Goal: Information Seeking & Learning: Learn about a topic

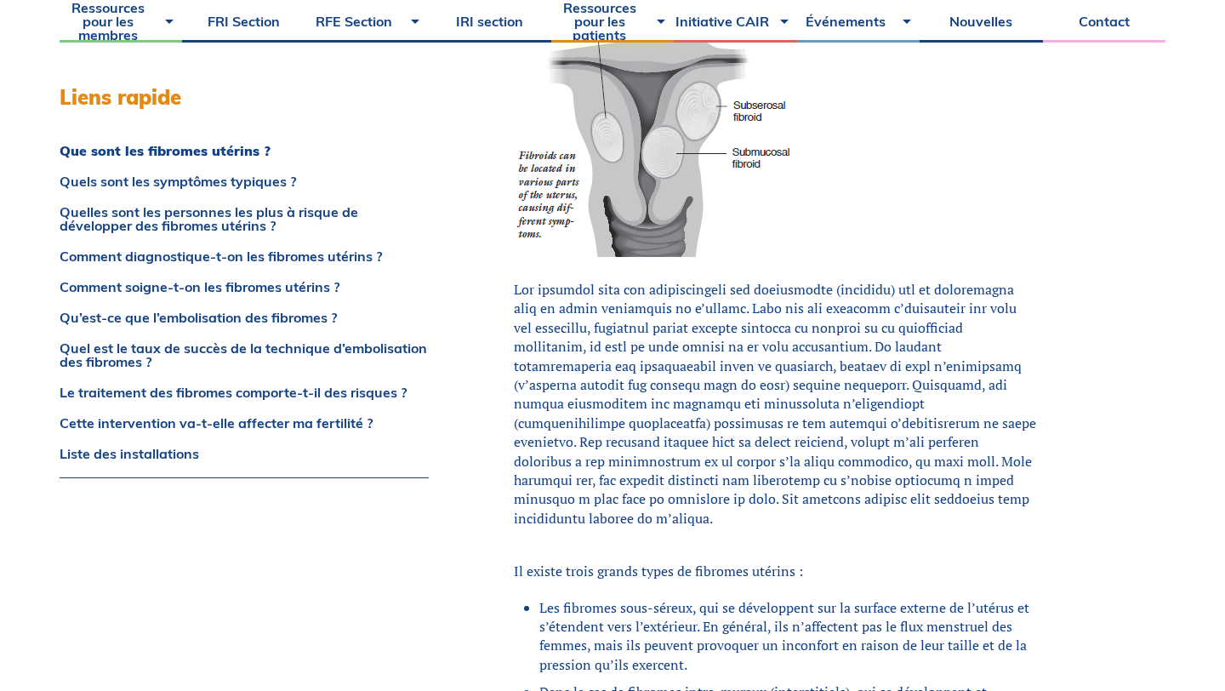
scroll to position [976, 0]
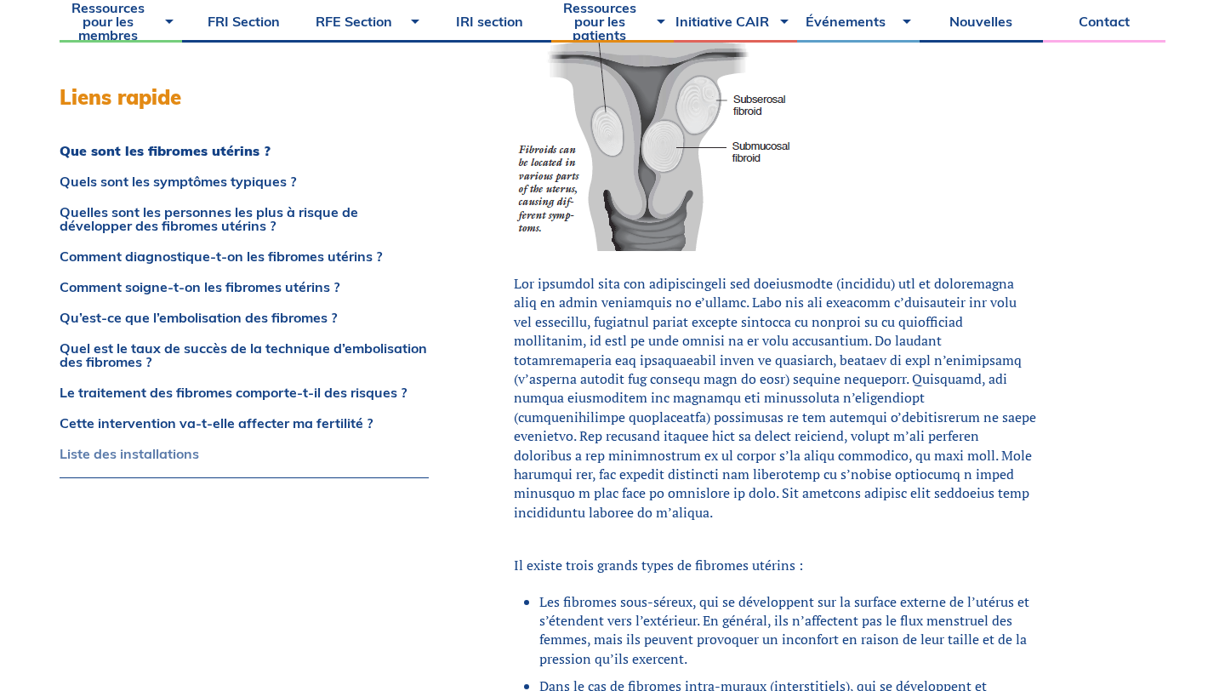
click at [150, 452] on link "Liste des installations" at bounding box center [244, 454] width 369 height 14
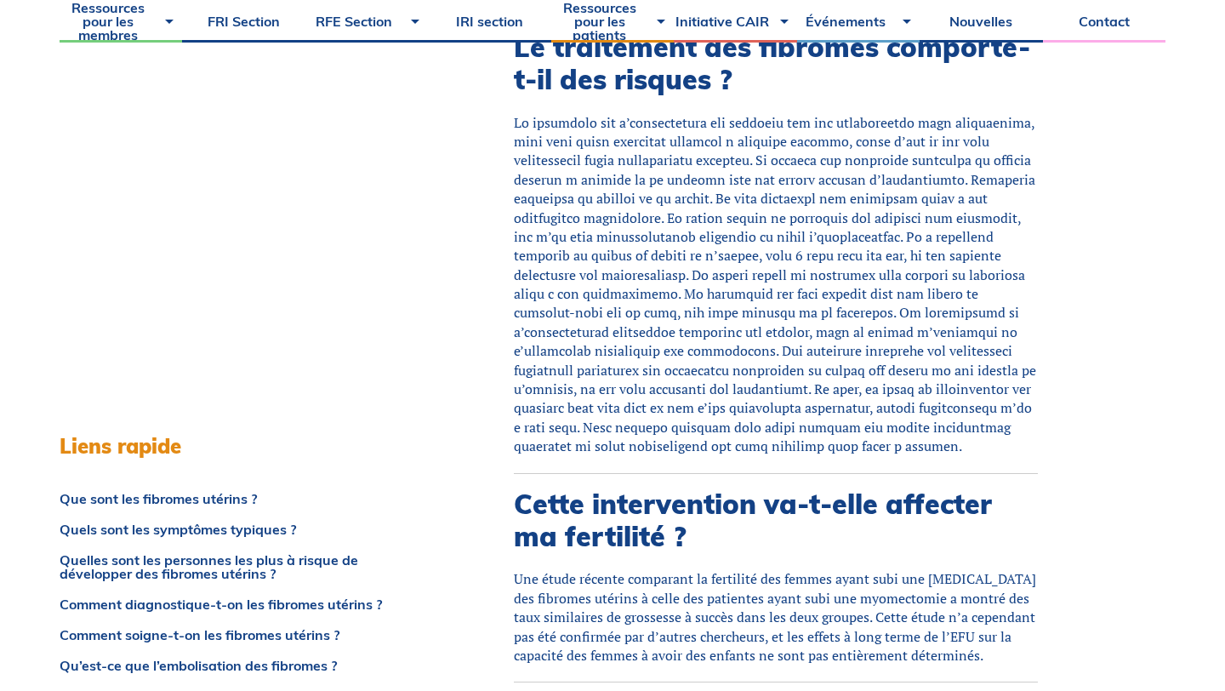
scroll to position [5998, 0]
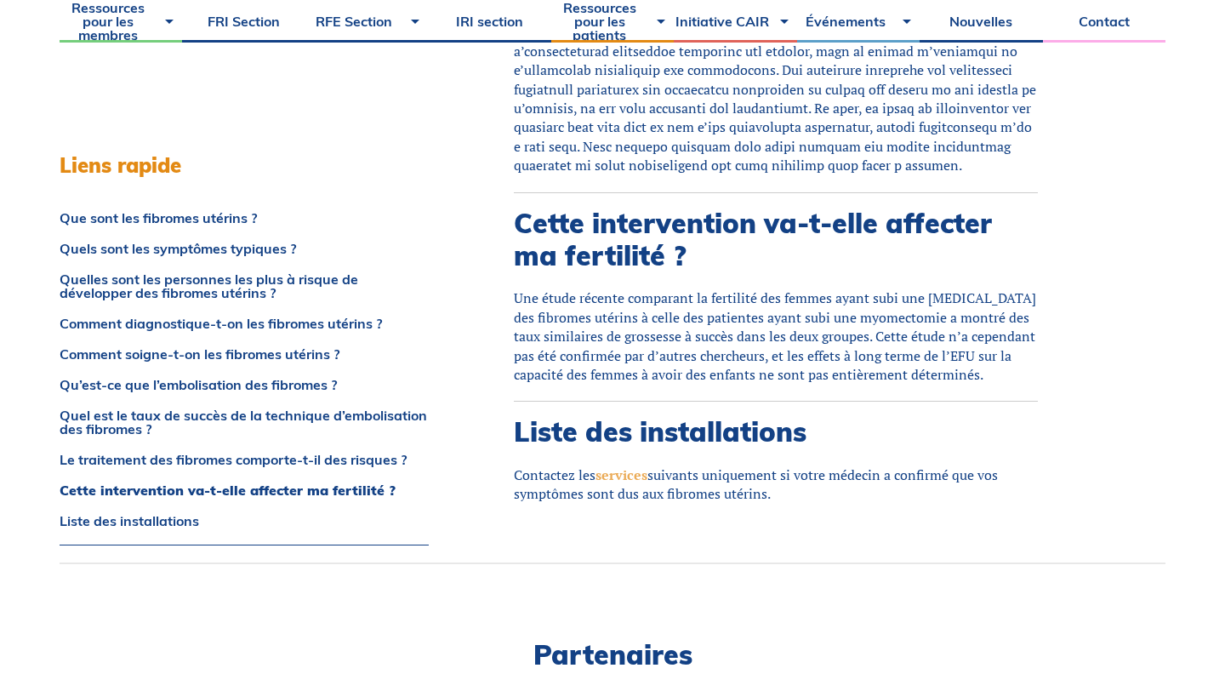
click at [623, 465] on link "services" at bounding box center [622, 474] width 52 height 19
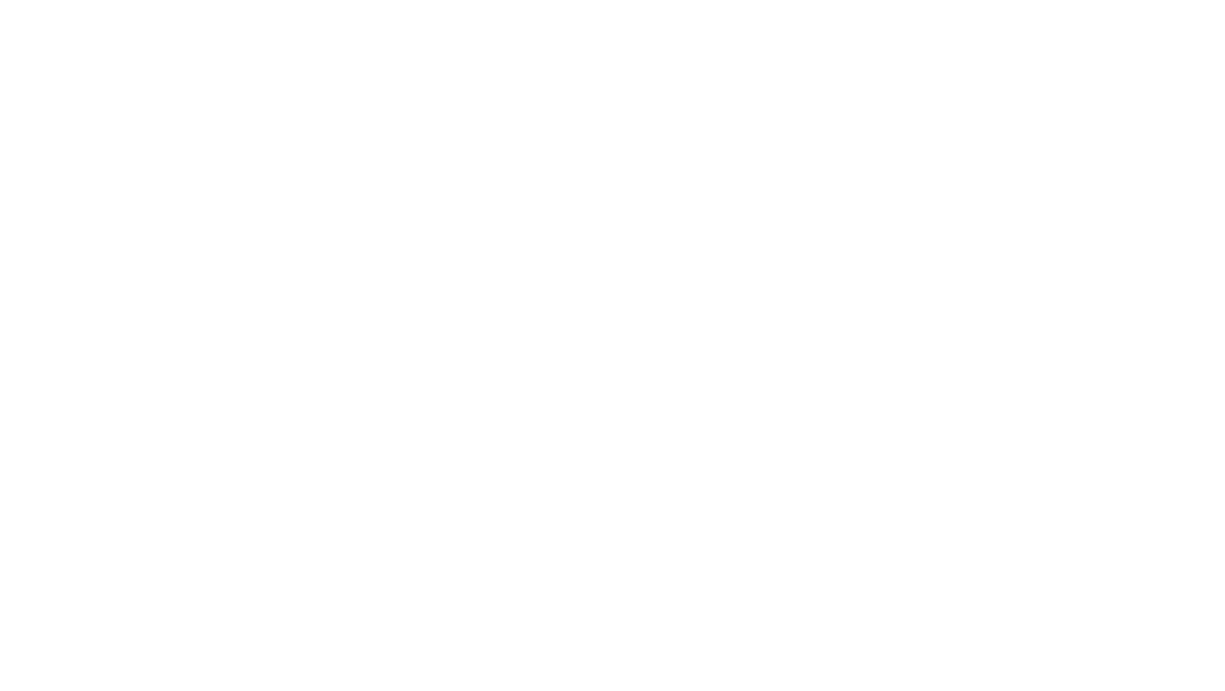
scroll to position [3178, 0]
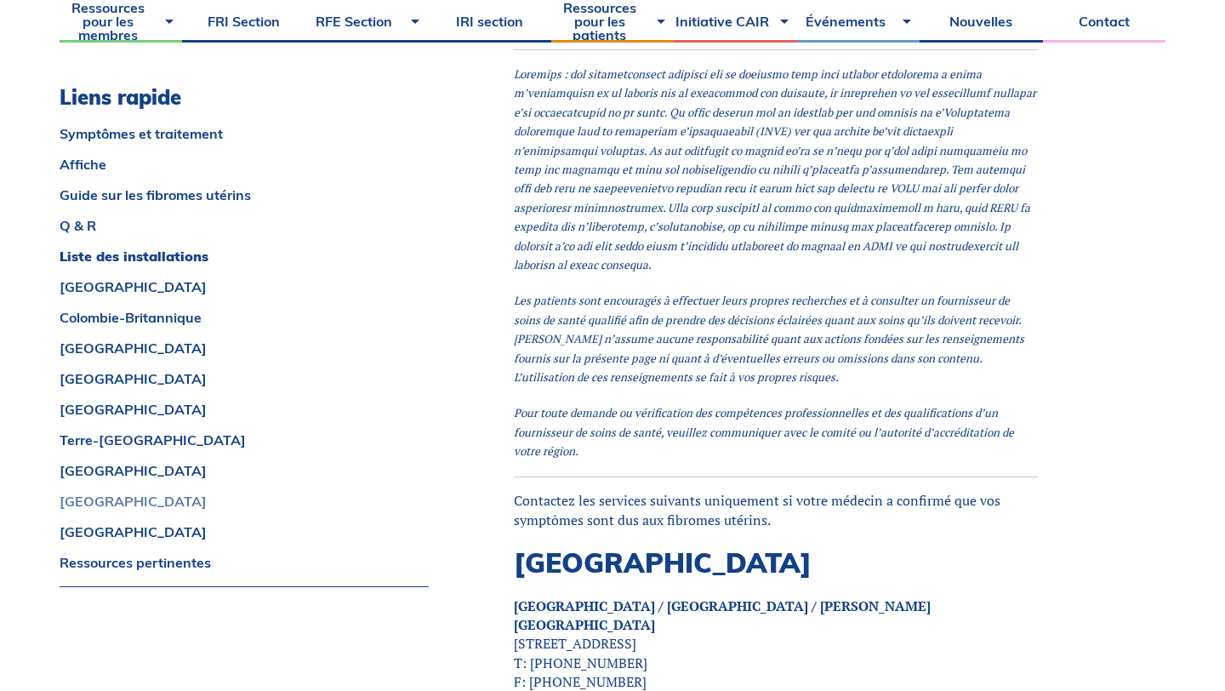
click at [100, 500] on link "[GEOGRAPHIC_DATA]" at bounding box center [244, 501] width 369 height 14
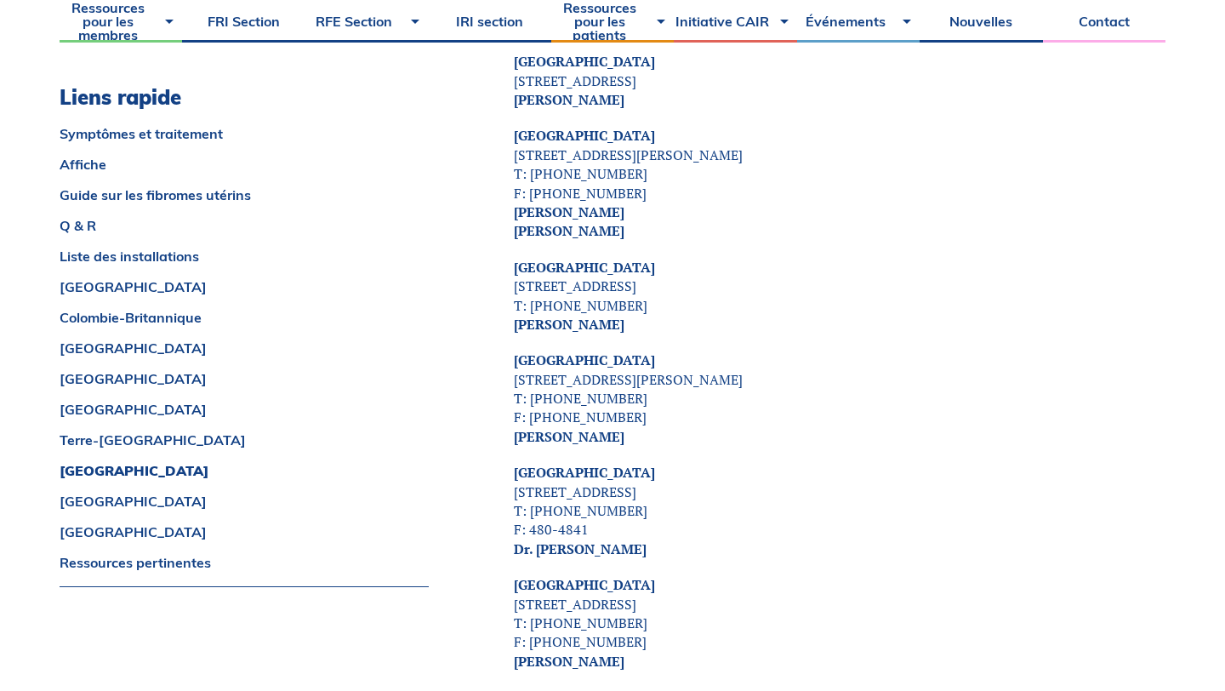
scroll to position [7206, 0]
